Goal: Transaction & Acquisition: Purchase product/service

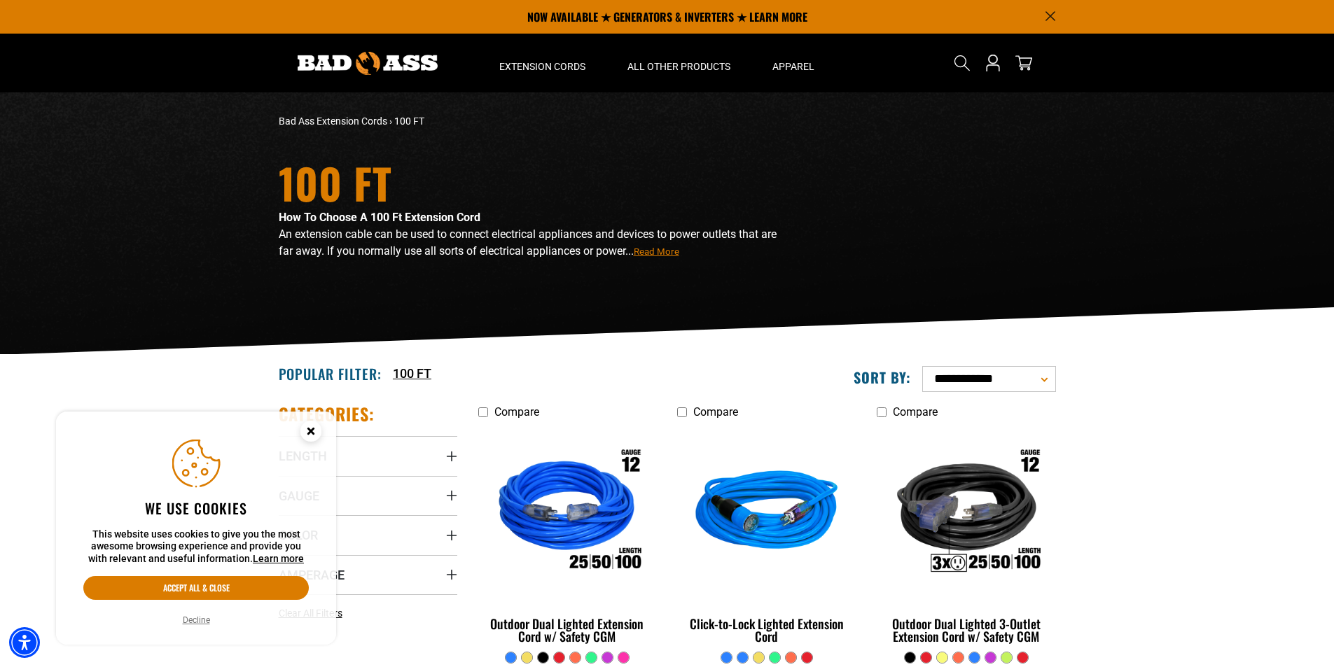
click at [312, 427] on circle "Close this option" at bounding box center [310, 431] width 21 height 21
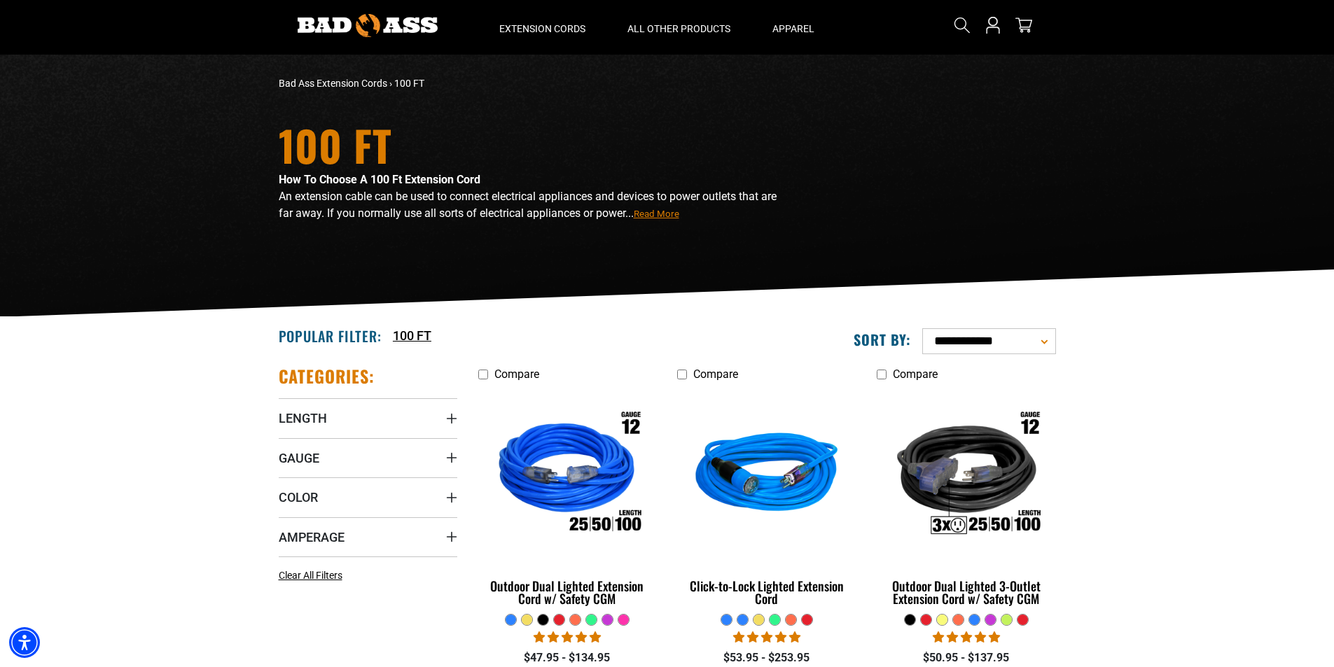
scroll to position [70, 0]
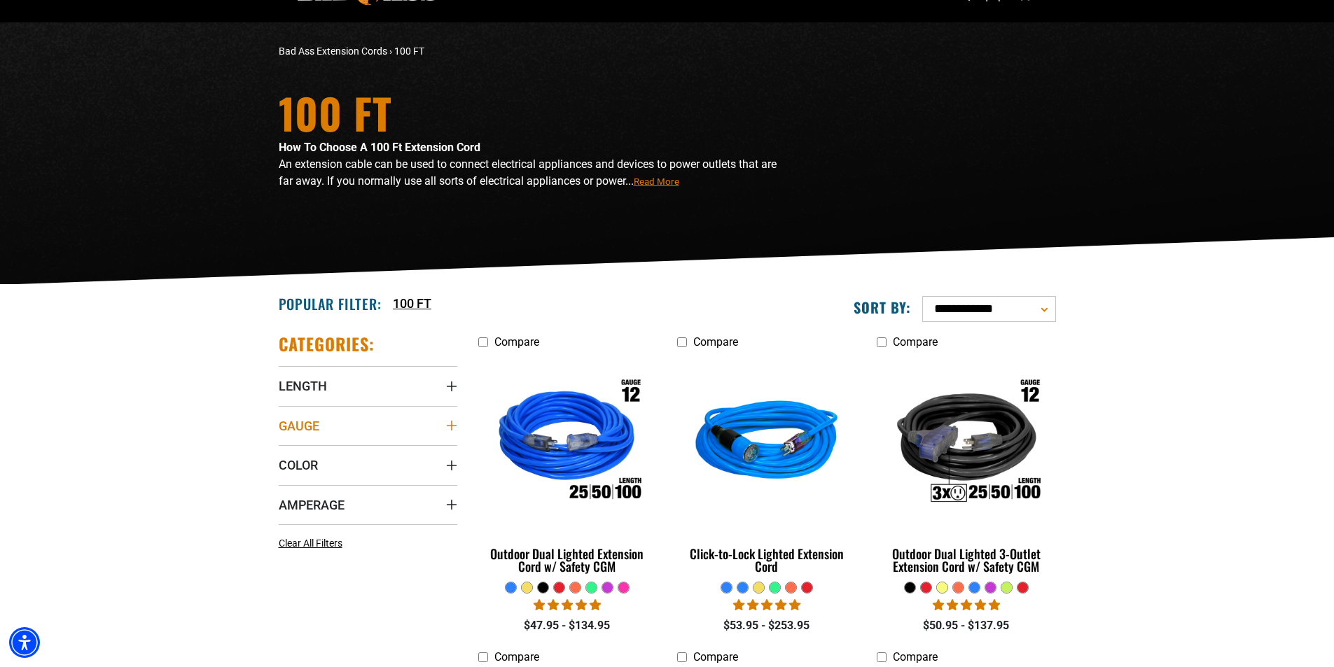
click at [379, 426] on summary "Gauge" at bounding box center [368, 425] width 179 height 39
click at [284, 452] on icon at bounding box center [284, 454] width 11 height 18
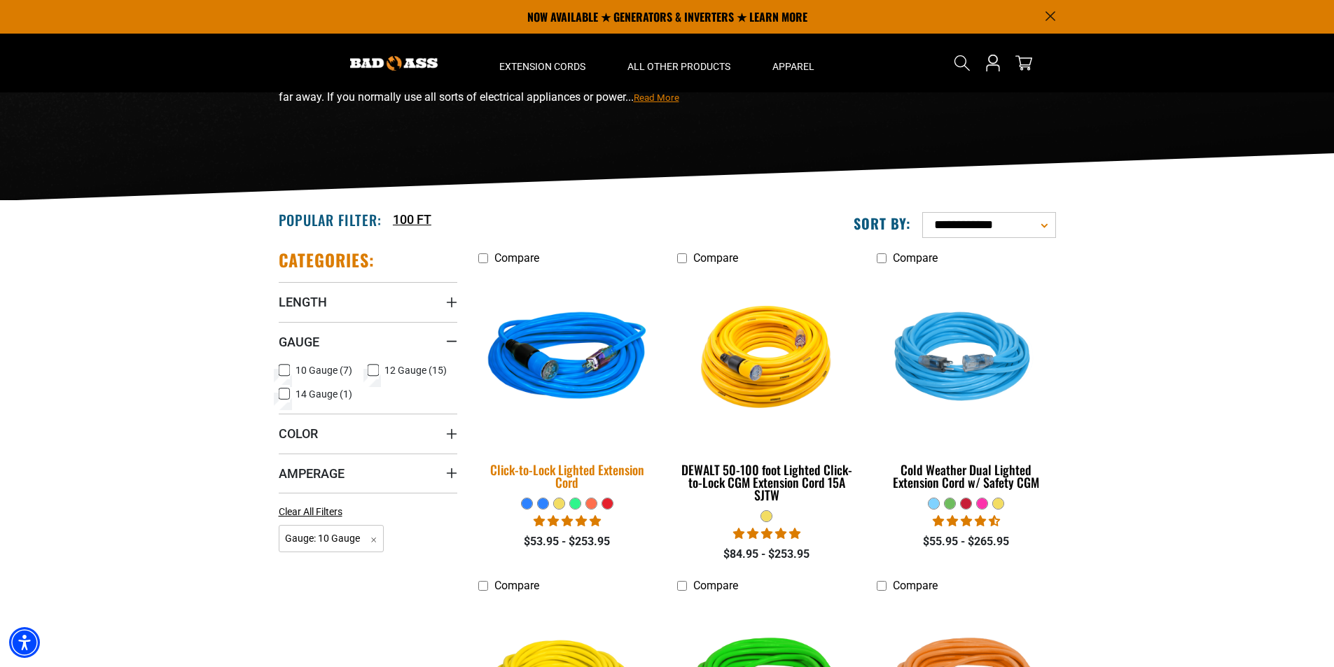
scroll to position [140, 0]
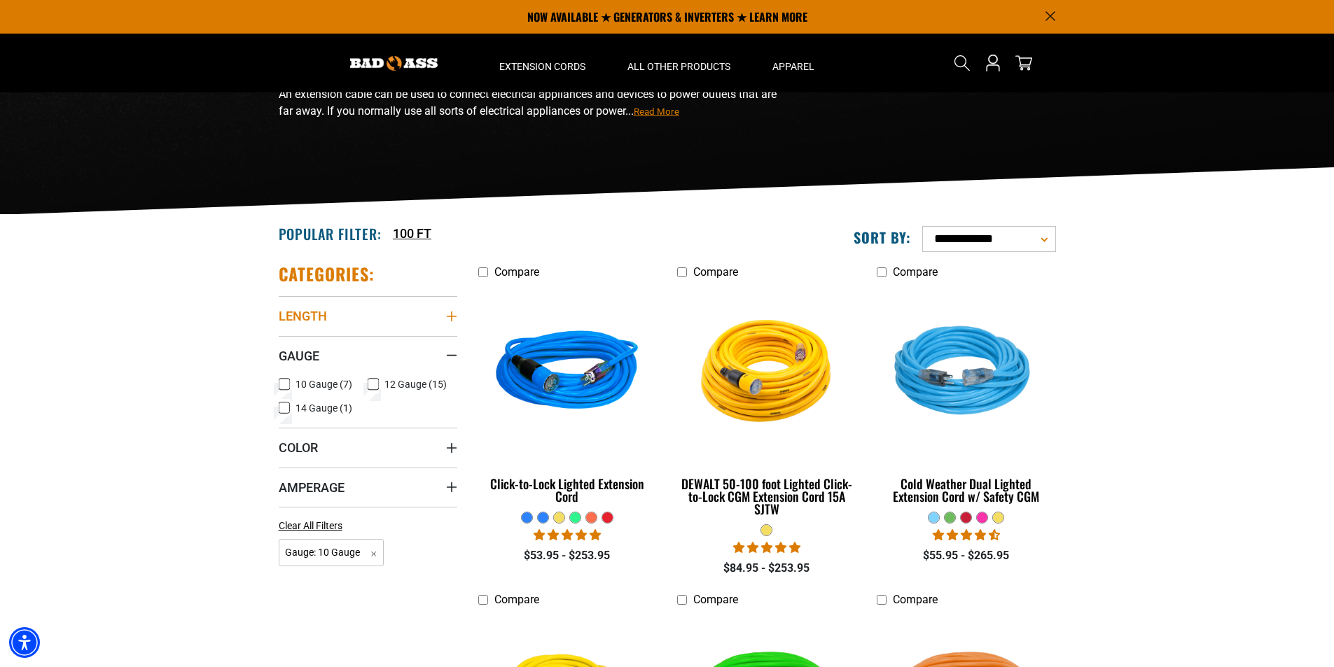
click at [343, 319] on summary "Length" at bounding box center [368, 315] width 179 height 39
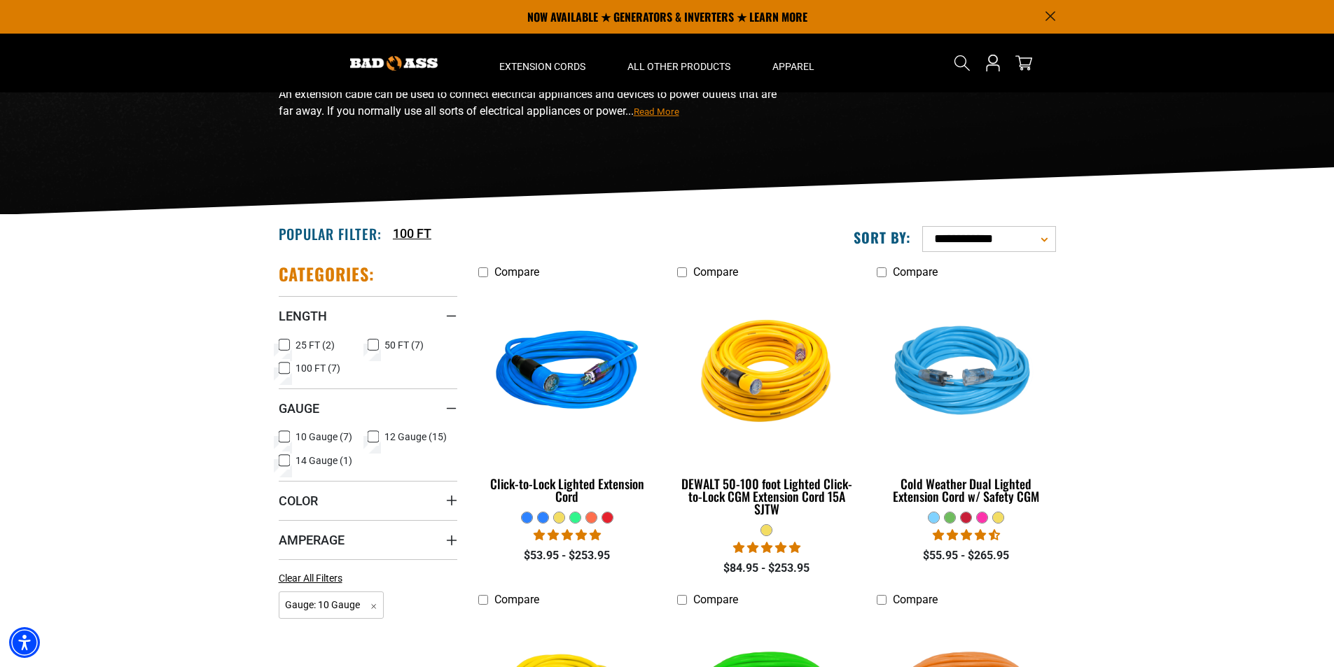
click at [289, 366] on icon at bounding box center [284, 368] width 11 height 18
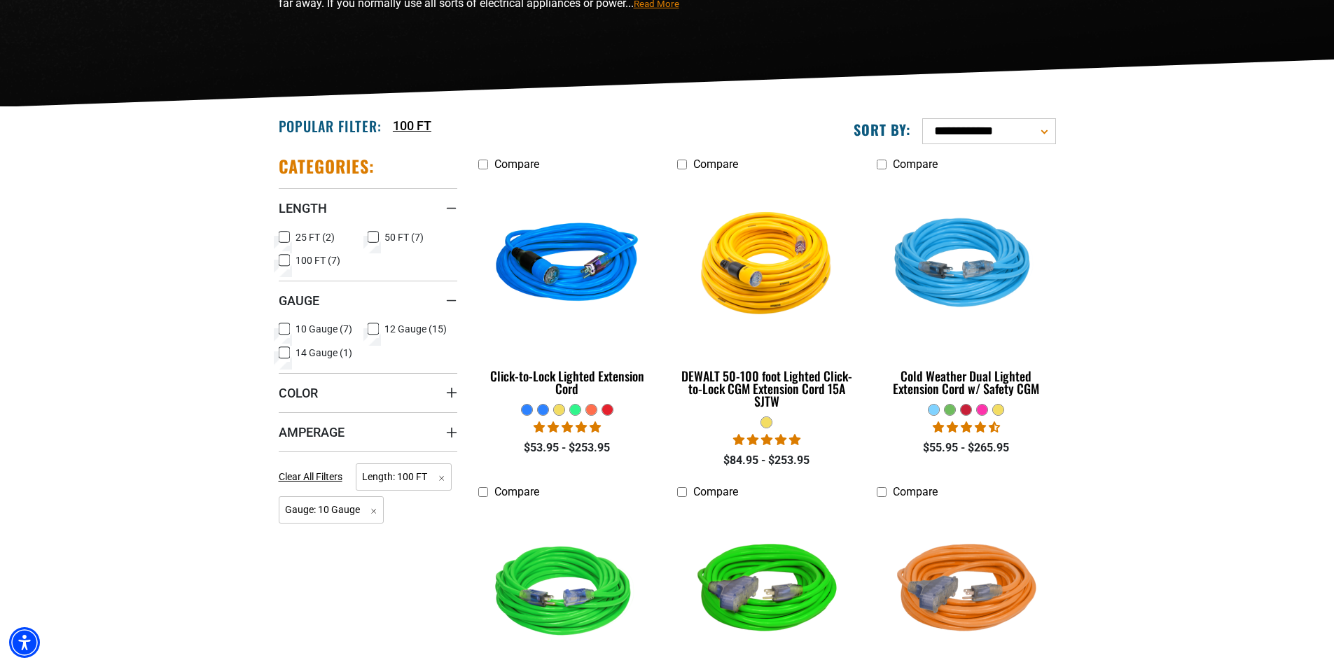
scroll to position [280, 0]
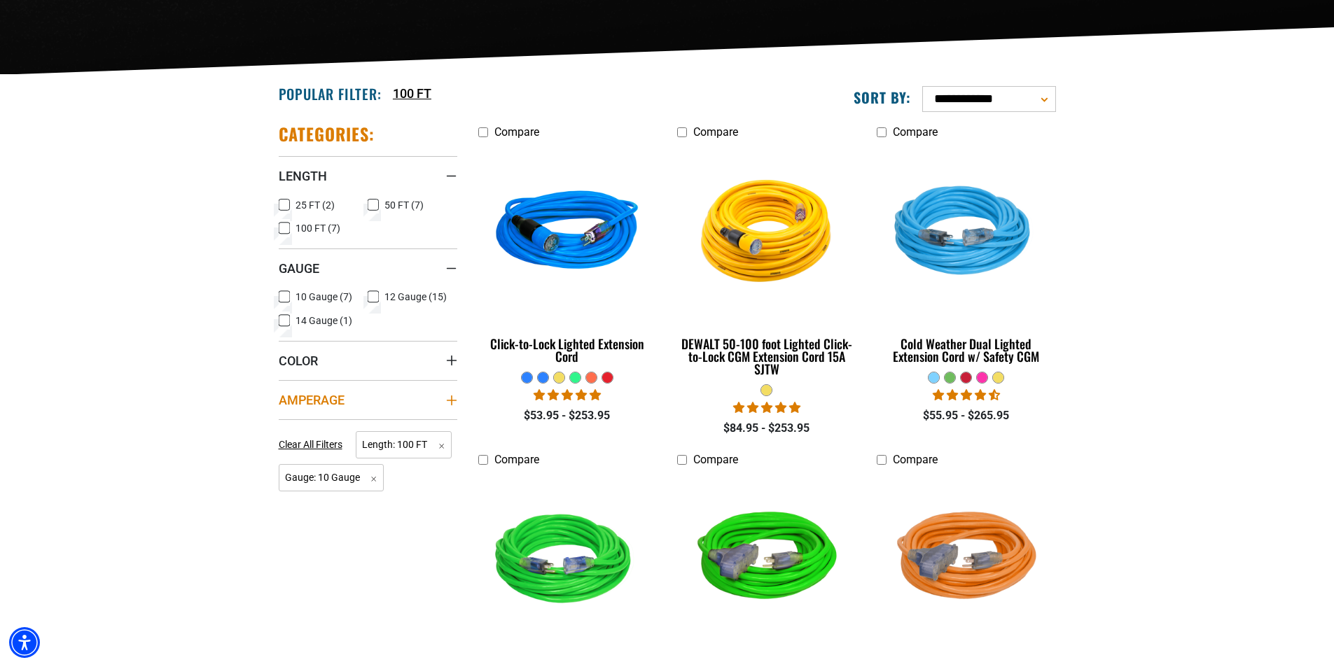
click at [310, 391] on summary "Amperage" at bounding box center [368, 399] width 179 height 39
click at [330, 399] on span "Amperage" at bounding box center [312, 400] width 66 height 16
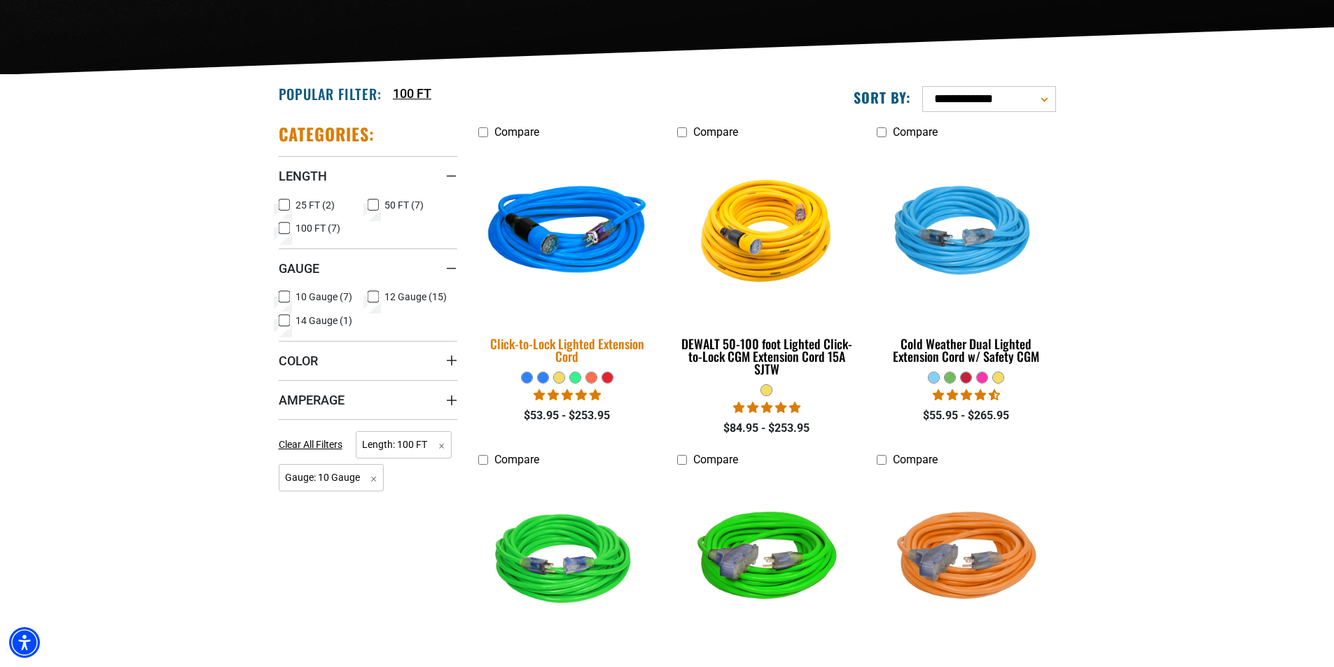
click at [564, 233] on img at bounding box center [567, 233] width 196 height 179
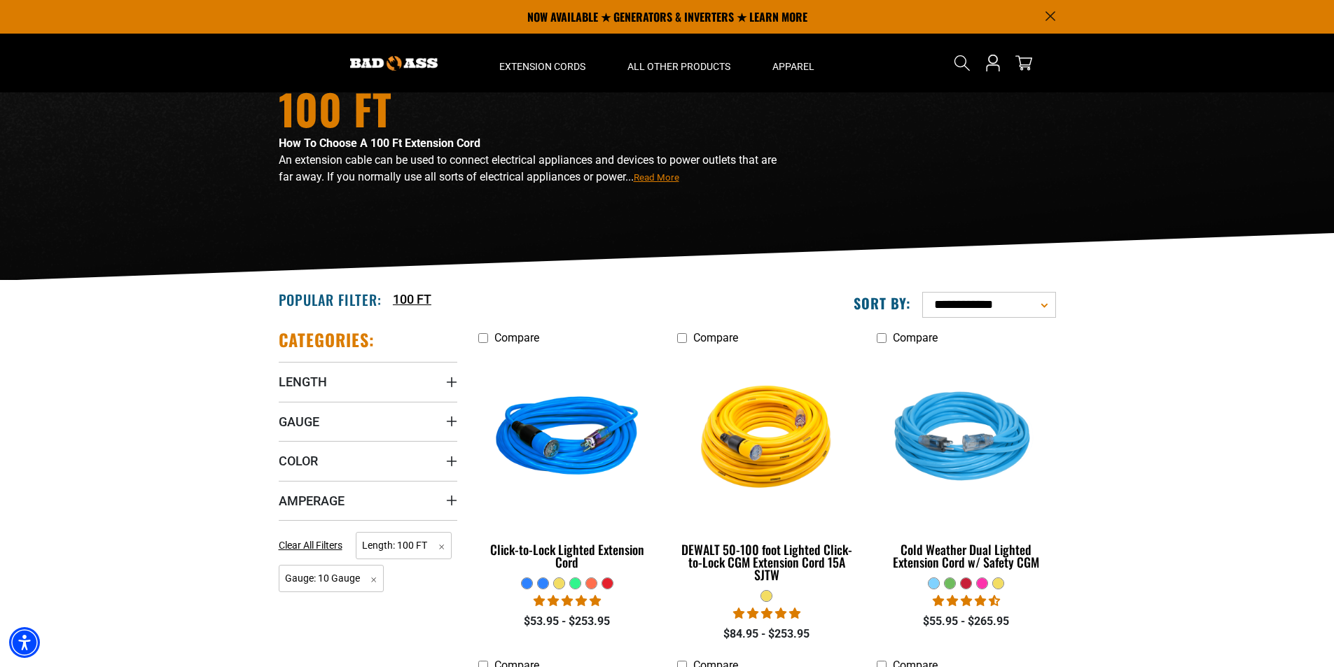
scroll to position [70, 0]
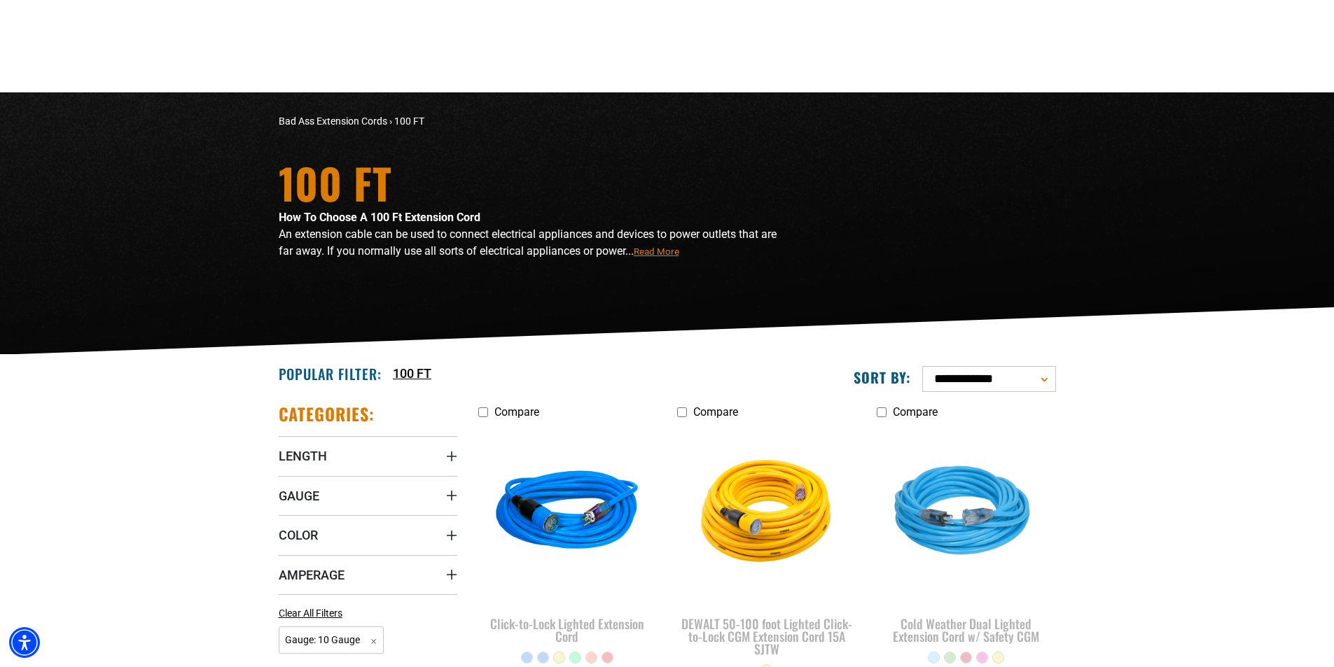
scroll to position [70, 0]
